Goal: Obtain resource: Download file/media

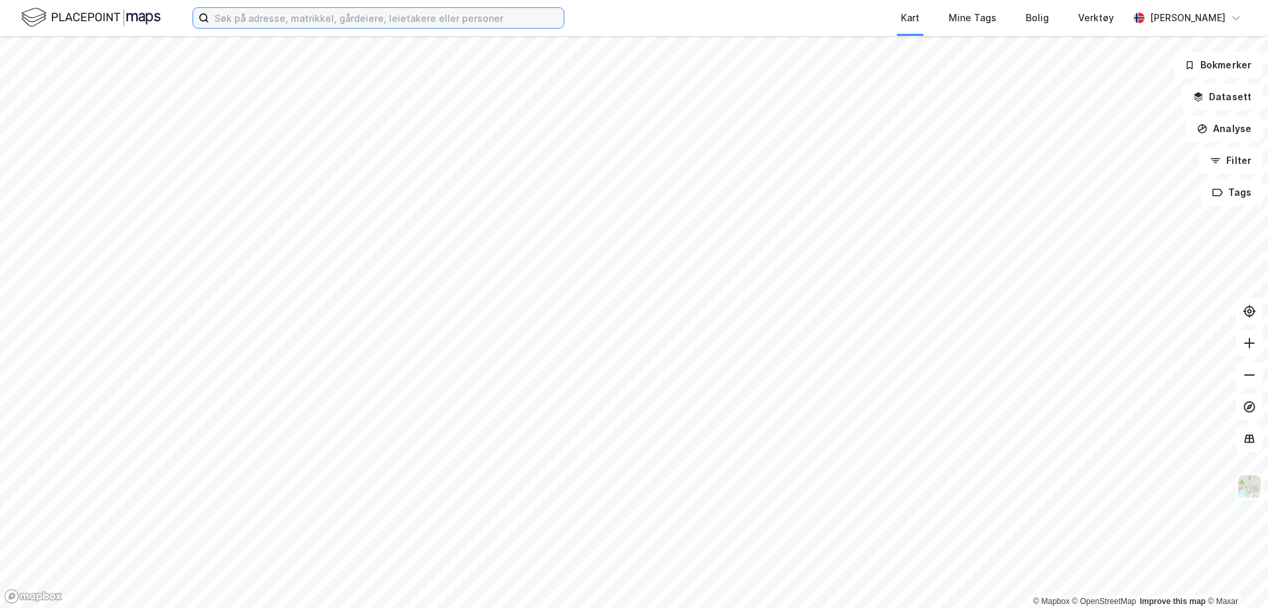
click at [311, 11] on input at bounding box center [386, 18] width 354 height 20
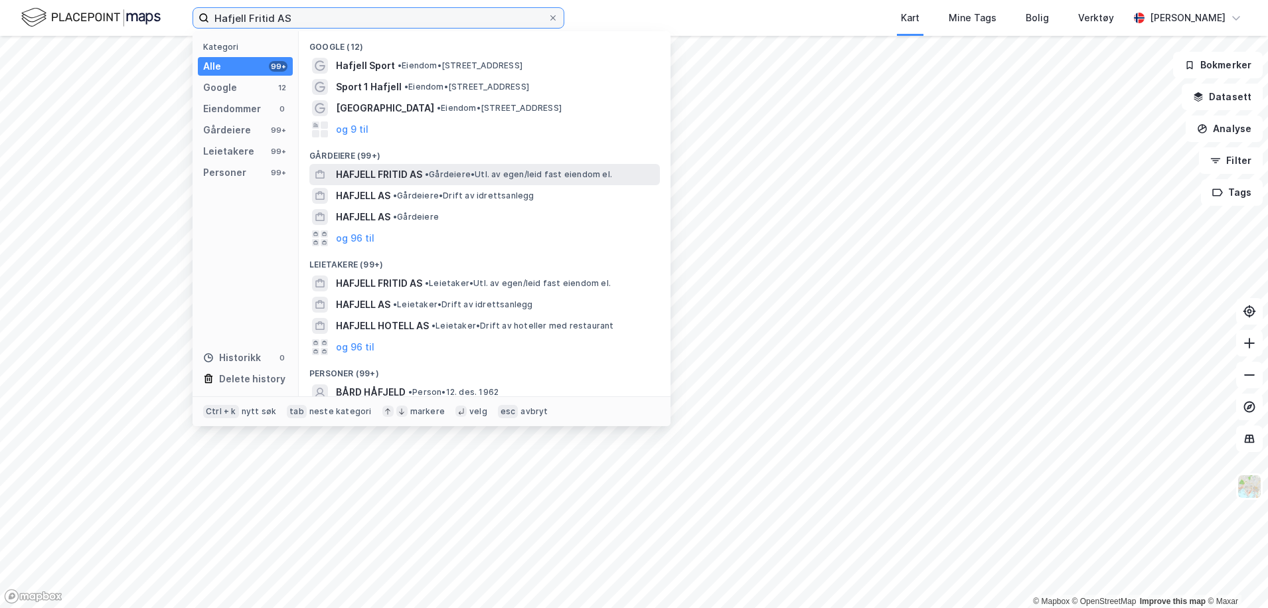
type input "Hafjell Fritid AS"
click at [417, 178] on span "HAFJELL FRITID AS" at bounding box center [379, 175] width 86 height 16
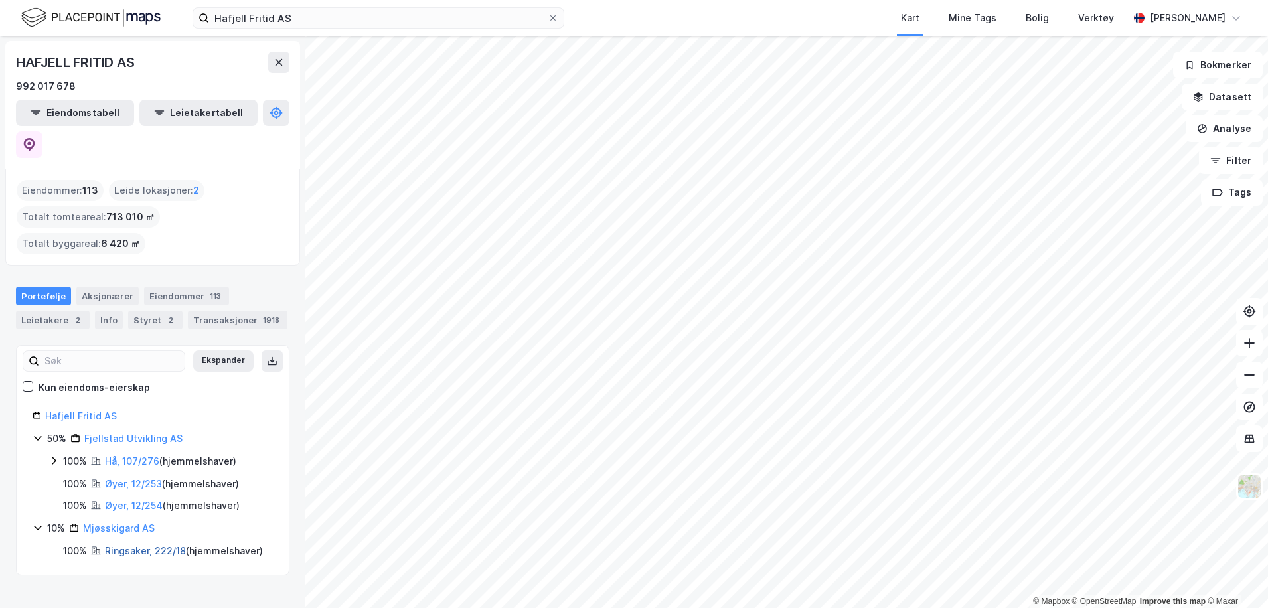
click at [141, 545] on link "Ringsaker, 222/18" at bounding box center [145, 550] width 81 height 11
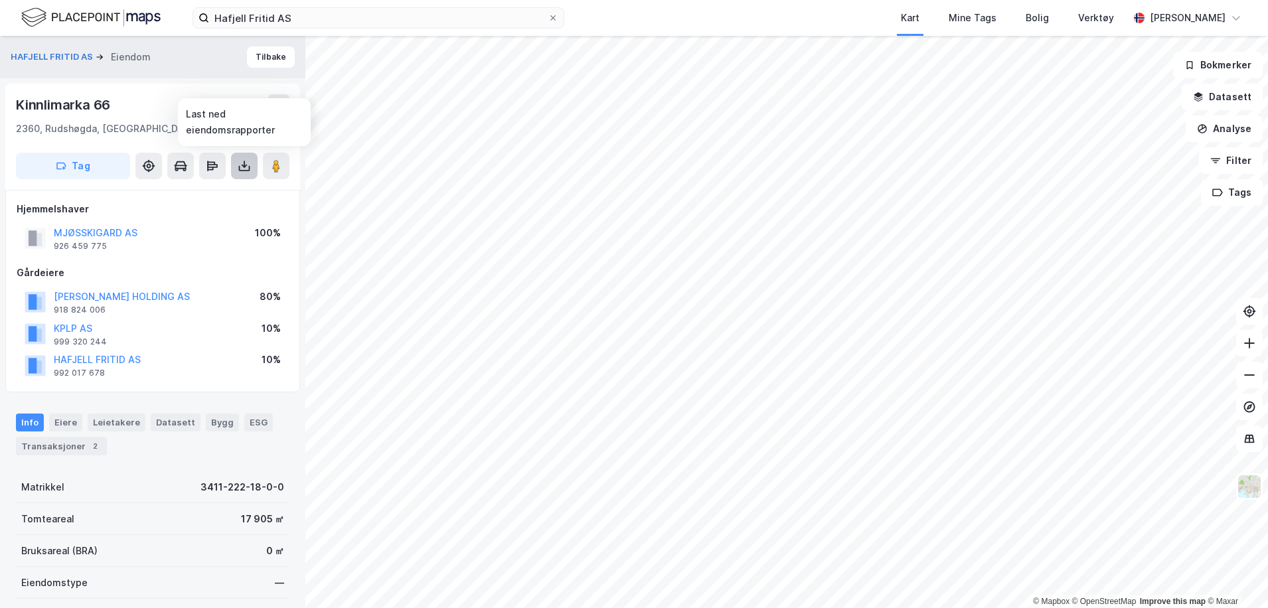
click at [242, 168] on icon at bounding box center [244, 165] width 13 height 13
click at [209, 192] on div "Last ned grunnbok" at bounding box center [178, 192] width 77 height 11
